Goal: Task Accomplishment & Management: Manage account settings

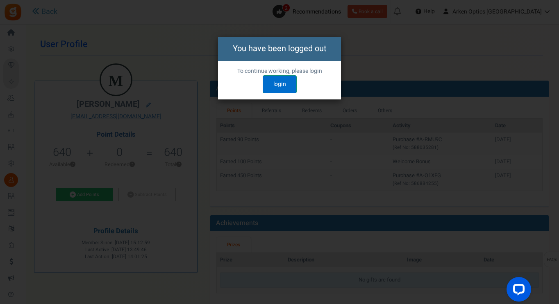
click at [282, 84] on link "login" at bounding box center [280, 84] width 34 height 18
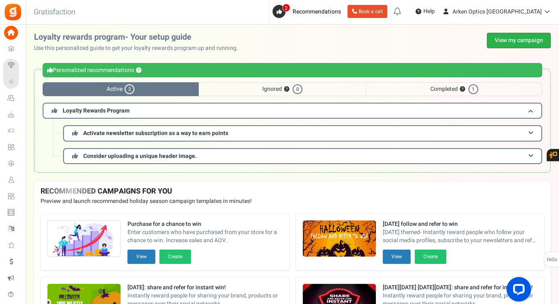
click at [517, 37] on link "View my campaign" at bounding box center [519, 41] width 64 height 16
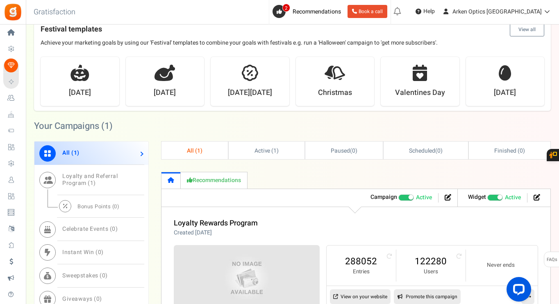
scroll to position [369, 0]
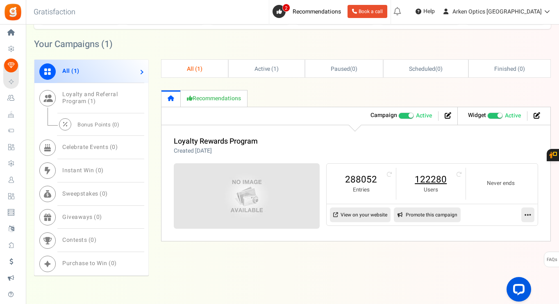
click at [437, 182] on link "122280" at bounding box center [430, 179] width 53 height 13
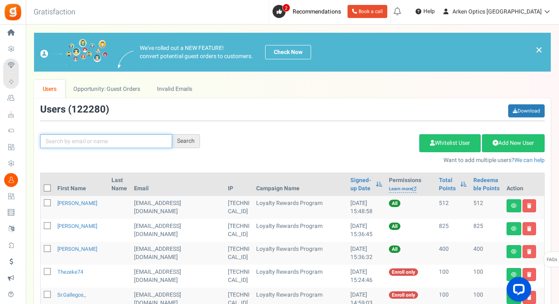
click at [118, 146] on input "text" at bounding box center [106, 141] width 132 height 14
paste input "[EMAIL_ADDRESS][DOMAIN_NAME]"
type input "[EMAIL_ADDRESS][DOMAIN_NAME]"
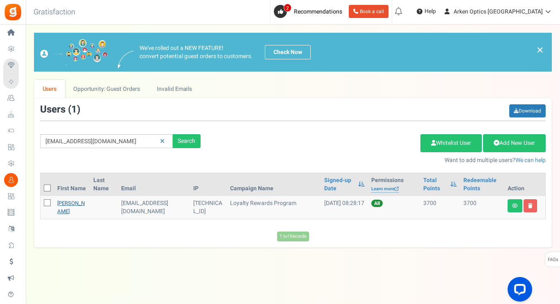
click at [74, 209] on link "[PERSON_NAME]" at bounding box center [70, 208] width 27 height 16
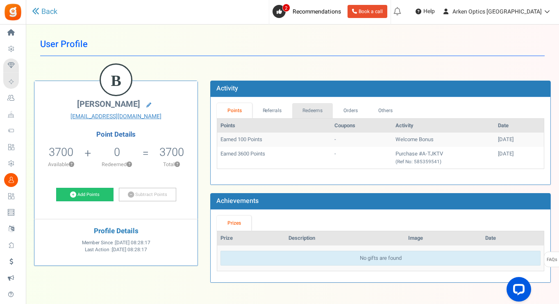
click at [326, 110] on link "Redeems" at bounding box center [312, 110] width 41 height 15
